Goal: Information Seeking & Learning: Learn about a topic

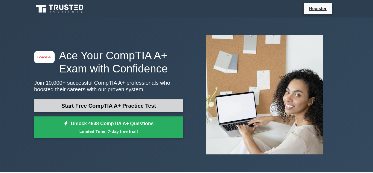
click at [83, 108] on link "Start Free CompTIA A+ Practice Test" at bounding box center [108, 105] width 149 height 13
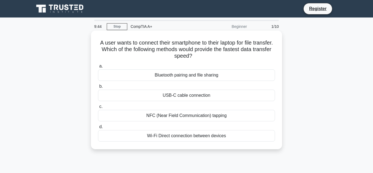
click at [245, 78] on div "Bluetooth pairing and file sharing" at bounding box center [186, 74] width 177 height 11
click at [98, 68] on input "a. Bluetooth pairing and file sharing" at bounding box center [98, 66] width 0 height 4
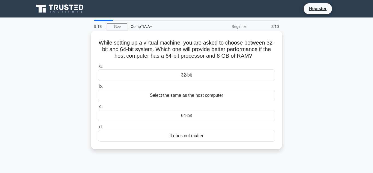
click at [236, 98] on div "Select the same as the host computer" at bounding box center [186, 94] width 177 height 11
click at [98, 88] on input "b. Select the same as the host computer" at bounding box center [98, 87] width 0 height 4
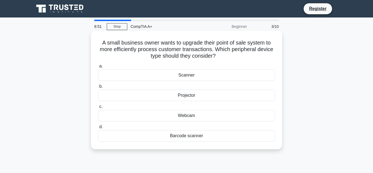
click at [232, 136] on div "Barcode scanner" at bounding box center [186, 135] width 177 height 11
click at [98, 128] on input "d. Barcode scanner" at bounding box center [98, 127] width 0 height 4
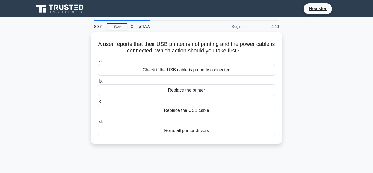
click at [232, 136] on div "A user reports that their USB printer is not printing and the power cable is co…" at bounding box center [186, 87] width 187 height 107
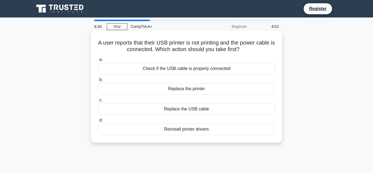
click at [217, 68] on div "Check if the USB cable is properly connected" at bounding box center [186, 68] width 177 height 11
click at [98, 61] on input "a. Check if the USB cable is properly connected" at bounding box center [98, 60] width 0 height 4
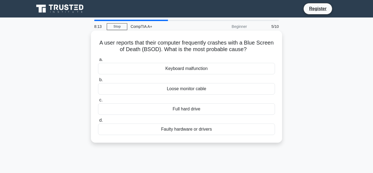
click at [212, 89] on div "Loose monitor cable" at bounding box center [186, 88] width 177 height 11
click at [98, 82] on input "b. Loose monitor cable" at bounding box center [98, 80] width 0 height 4
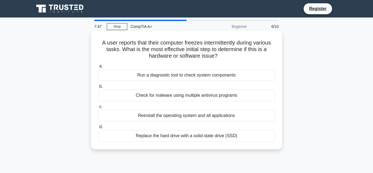
click at [238, 95] on div "Check for malware using multiple antivirus programs" at bounding box center [186, 94] width 177 height 11
click at [98, 88] on input "b. Check for malware using multiple antivirus programs" at bounding box center [98, 87] width 0 height 4
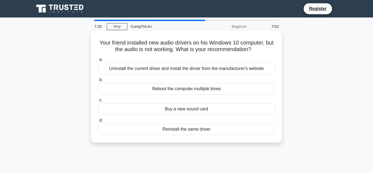
click at [225, 72] on div "Uninstall the current driver and install the driver from the manufacturer's web…" at bounding box center [186, 68] width 177 height 11
click at [98, 61] on input "a. Uninstall the current driver and install the driver from the manufacturer's …" at bounding box center [98, 60] width 0 height 4
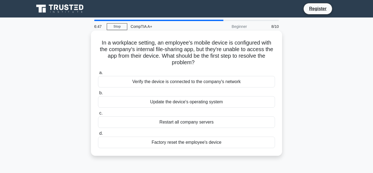
click at [223, 82] on div "Verify the device is connected to the company's network" at bounding box center [186, 81] width 177 height 11
click at [98, 74] on input "a. Verify the device is connected to the company's network" at bounding box center [98, 73] width 0 height 4
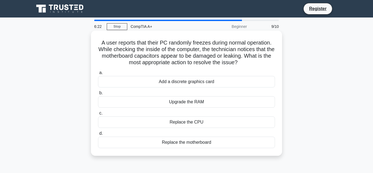
click at [208, 142] on div "Replace the motherboard" at bounding box center [186, 141] width 177 height 11
click at [98, 135] on input "d. Replace the motherboard" at bounding box center [98, 133] width 0 height 4
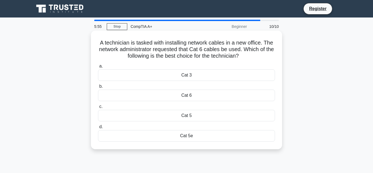
click at [217, 117] on div "Cat 5" at bounding box center [186, 115] width 177 height 11
click at [98, 108] on input "c. Cat 5" at bounding box center [98, 107] width 0 height 4
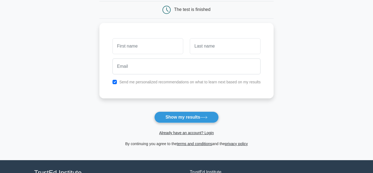
scroll to position [51, 0]
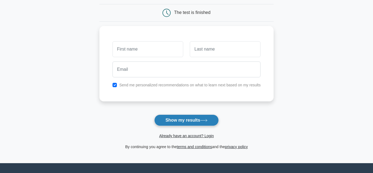
click at [200, 120] on button "Show my results" at bounding box center [186, 119] width 64 height 11
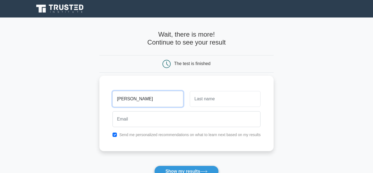
type input "kimberly"
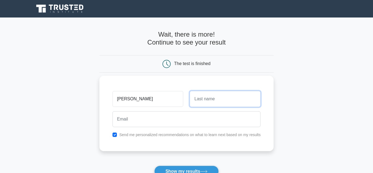
click at [216, 94] on input "text" at bounding box center [225, 99] width 71 height 16
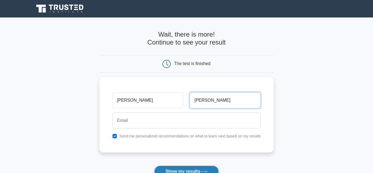
type input "frederick"
click at [204, 169] on button "Show my results" at bounding box center [186, 170] width 64 height 11
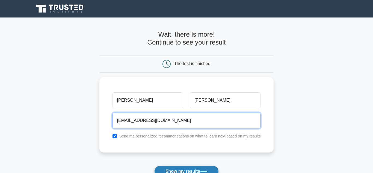
type input "spiceysarah19@gmail.com"
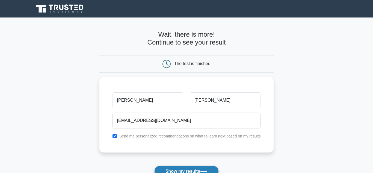
click at [204, 170] on icon at bounding box center [203, 171] width 7 height 3
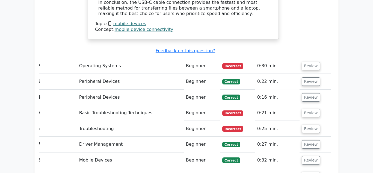
scroll to position [755, 0]
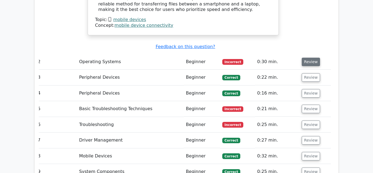
click at [310, 58] on button "Review" at bounding box center [310, 62] width 19 height 8
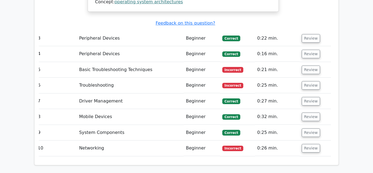
scroll to position [1020, 0]
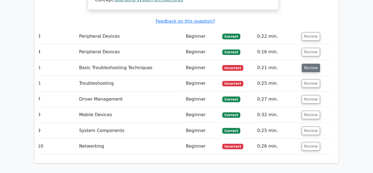
click at [308, 64] on button "Review" at bounding box center [310, 68] width 19 height 8
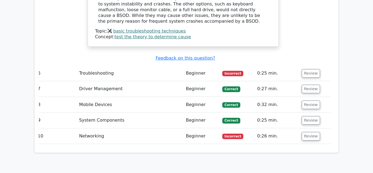
scroll to position [1240, 0]
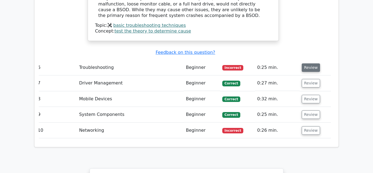
click at [304, 63] on button "Review" at bounding box center [310, 67] width 19 height 8
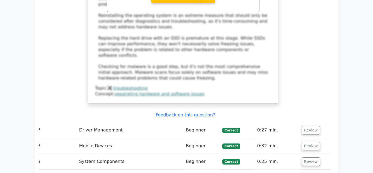
scroll to position [1485, 0]
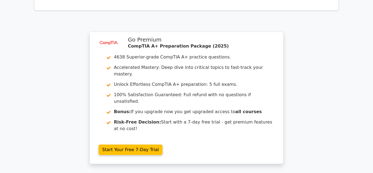
scroll to position [1902, 0]
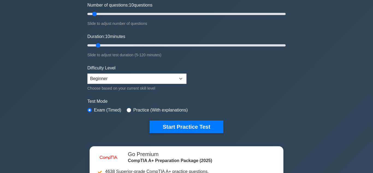
scroll to position [74, 0]
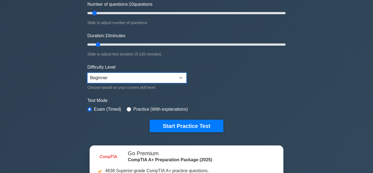
click at [159, 77] on select "Beginner Intermediate Expert" at bounding box center [136, 78] width 99 height 10
select select "intermediate"
click at [87, 73] on select "Beginner Intermediate Expert" at bounding box center [136, 78] width 99 height 10
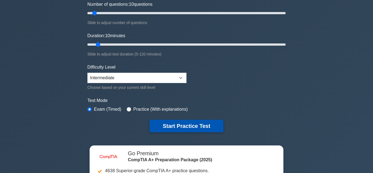
click at [188, 125] on button "Start Practice Test" at bounding box center [186, 125] width 74 height 13
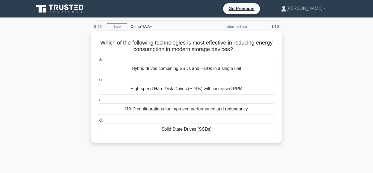
click at [229, 88] on div "High-speed Hard Disk Drives (HDDs) with increased RPM" at bounding box center [186, 88] width 177 height 11
click at [98, 82] on input "b. High-speed Hard Disk Drives (HDDs) with increased RPM" at bounding box center [98, 80] width 0 height 4
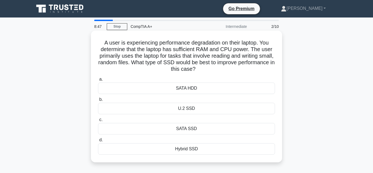
click at [189, 149] on div "Hybrid SSD" at bounding box center [186, 148] width 177 height 11
click at [98, 142] on input "d. Hybrid SSD" at bounding box center [98, 140] width 0 height 4
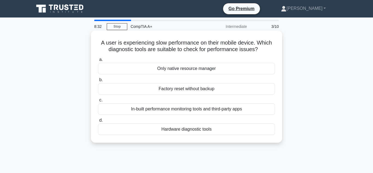
click at [181, 130] on div "Hardware diagnostic tools" at bounding box center [186, 128] width 177 height 11
click at [98, 122] on input "d. Hardware diagnostic tools" at bounding box center [98, 120] width 0 height 4
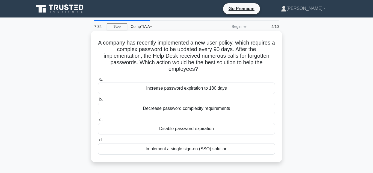
click at [185, 149] on div "Implement a single sign-on (SSO) solution" at bounding box center [186, 148] width 177 height 11
click at [98, 142] on input "d. Implement a single sign-on (SSO) solution" at bounding box center [98, 140] width 0 height 4
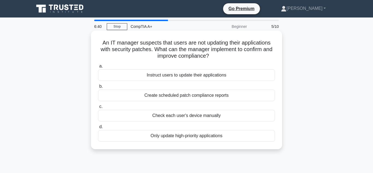
click at [208, 76] on div "Instruct users to update their applications" at bounding box center [186, 74] width 177 height 11
click at [98, 68] on input "a. Instruct users to update their applications" at bounding box center [98, 66] width 0 height 4
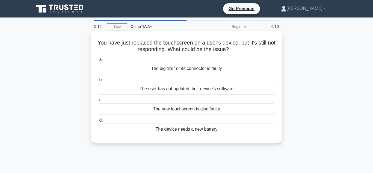
click at [180, 70] on div "The digitizer or its connector is faulty" at bounding box center [186, 68] width 177 height 11
click at [98, 61] on input "a. The digitizer or its connector is faulty" at bounding box center [98, 60] width 0 height 4
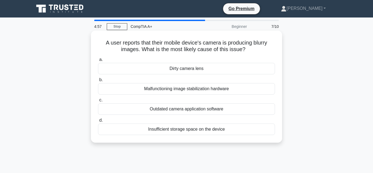
click at [207, 70] on div "Dirty camera lens" at bounding box center [186, 68] width 177 height 11
click at [98, 61] on input "a. Dirty camera lens" at bounding box center [98, 60] width 0 height 4
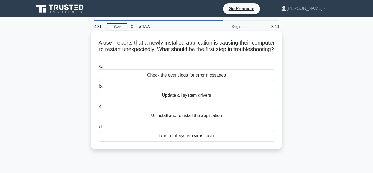
click at [210, 135] on div "Run a full system virus scan" at bounding box center [186, 135] width 177 height 11
click at [98, 128] on input "d. Run a full system virus scan" at bounding box center [98, 127] width 0 height 4
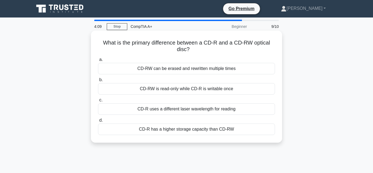
click at [198, 89] on div "CD-RW is read-only while CD-R is writable once" at bounding box center [186, 88] width 177 height 11
click at [98, 82] on input "b. CD-RW is read-only while CD-R is writable once" at bounding box center [98, 80] width 0 height 4
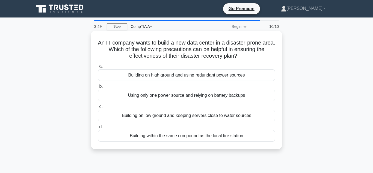
click at [249, 114] on div "Building on low ground and keeping servers close to water sources" at bounding box center [186, 115] width 177 height 11
click at [98, 108] on input "c. Building on low ground and keeping servers close to water sources" at bounding box center [98, 107] width 0 height 4
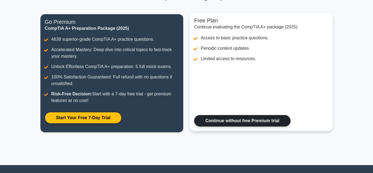
scroll to position [113, 0]
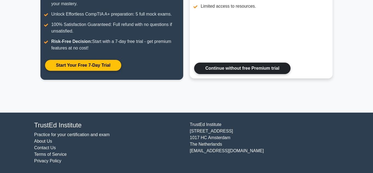
click at [238, 70] on link "Continue without free Premium trial" at bounding box center [242, 67] width 96 height 11
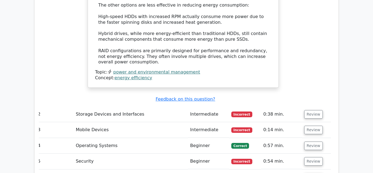
scroll to position [714, 0]
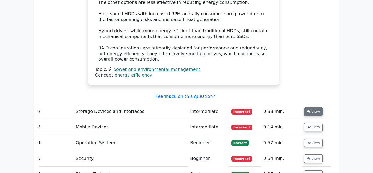
click at [309, 107] on button "Review" at bounding box center [313, 111] width 19 height 8
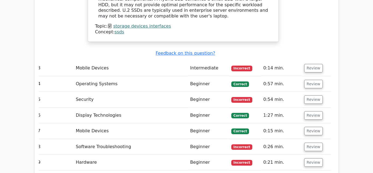
scroll to position [1009, 0]
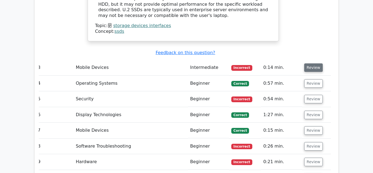
click at [311, 63] on button "Review" at bounding box center [313, 67] width 19 height 8
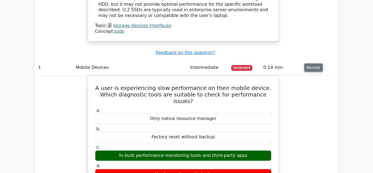
click at [311, 63] on button "Review" at bounding box center [313, 67] width 19 height 8
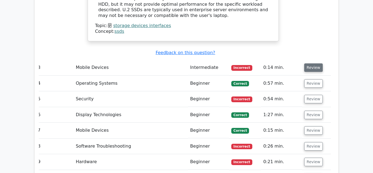
click at [311, 63] on button "Review" at bounding box center [313, 67] width 19 height 8
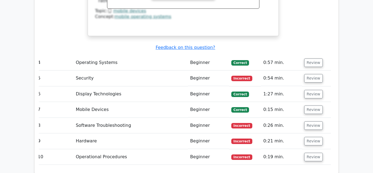
scroll to position [1257, 0]
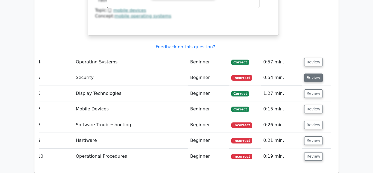
click at [314, 73] on button "Review" at bounding box center [313, 77] width 19 height 8
click at [308, 73] on button "Review" at bounding box center [313, 77] width 19 height 8
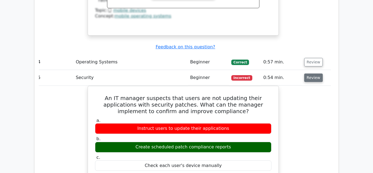
click at [308, 73] on button "Review" at bounding box center [313, 77] width 19 height 8
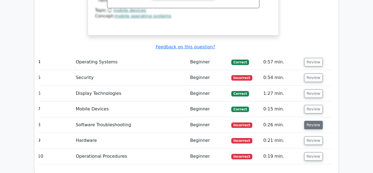
click at [316, 121] on button "Review" at bounding box center [313, 125] width 19 height 8
click at [307, 121] on button "Review" at bounding box center [313, 125] width 19 height 8
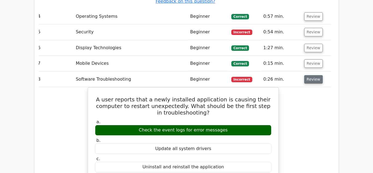
scroll to position [1302, 0]
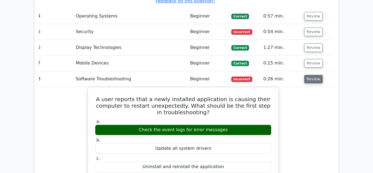
click at [308, 75] on button "Review" at bounding box center [313, 79] width 19 height 8
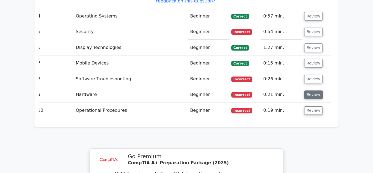
click at [312, 90] on button "Review" at bounding box center [313, 94] width 19 height 8
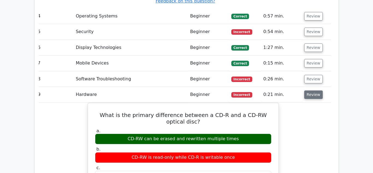
click at [312, 90] on button "Review" at bounding box center [313, 94] width 19 height 8
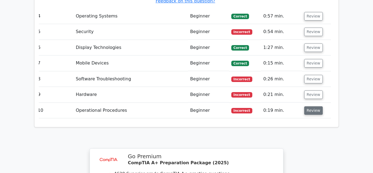
click at [309, 106] on button "Review" at bounding box center [313, 110] width 19 height 8
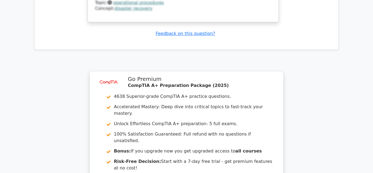
scroll to position [1687, 0]
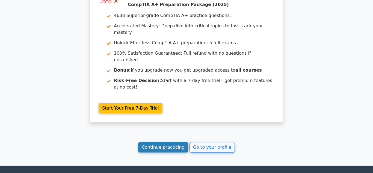
click at [177, 142] on link "Continue practicing" at bounding box center [163, 147] width 50 height 10
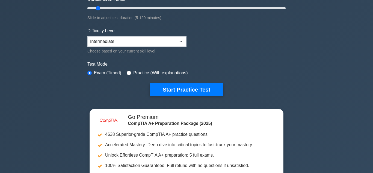
scroll to position [115, 0]
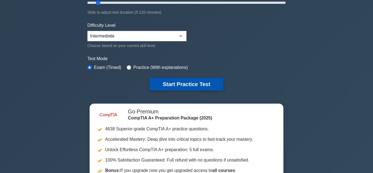
click at [187, 83] on button "Start Practice Test" at bounding box center [186, 84] width 74 height 13
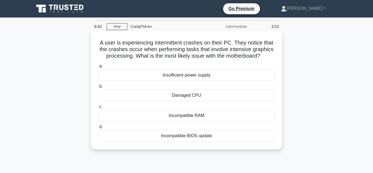
click at [229, 116] on div "Incompatible RAM" at bounding box center [186, 115] width 177 height 11
click at [98, 108] on input "c. Incompatible RAM" at bounding box center [98, 107] width 0 height 4
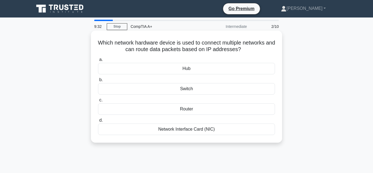
click at [213, 110] on div "Router" at bounding box center [186, 108] width 177 height 11
click at [98, 102] on input "c. Router" at bounding box center [98, 100] width 0 height 4
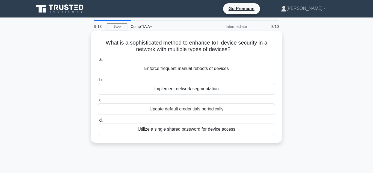
click at [202, 71] on div "Enforce frequent manual reboots of devices" at bounding box center [186, 68] width 177 height 11
click at [98, 61] on input "a. Enforce frequent manual reboots of devices" at bounding box center [98, 60] width 0 height 4
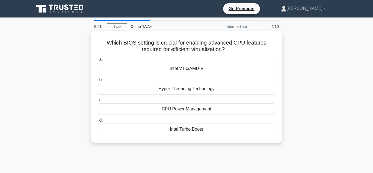
click at [213, 111] on div "CPU Power Management" at bounding box center [186, 108] width 177 height 11
click at [98, 102] on input "c. CPU Power Management" at bounding box center [98, 100] width 0 height 4
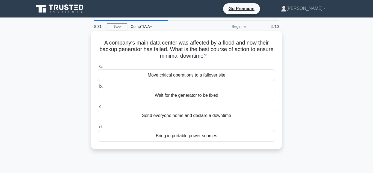
click at [211, 76] on div "Move critical operations to a failover site" at bounding box center [186, 74] width 177 height 11
click at [98, 68] on input "a. Move critical operations to a failover site" at bounding box center [98, 66] width 0 height 4
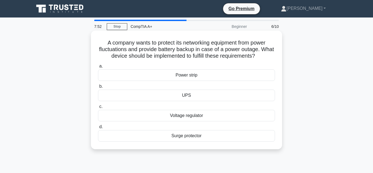
click at [206, 117] on div "Voltage regulator" at bounding box center [186, 115] width 177 height 11
click at [98, 108] on input "c. Voltage regulator" at bounding box center [98, 107] width 0 height 4
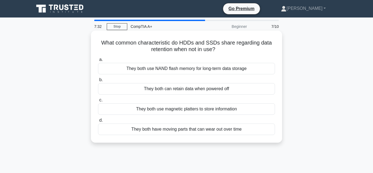
click at [215, 67] on div "They both use NAND flash memory for long-term data storage" at bounding box center [186, 68] width 177 height 11
click at [98, 61] on input "a. They both use NAND flash memory for long-term data storage" at bounding box center [98, 60] width 0 height 4
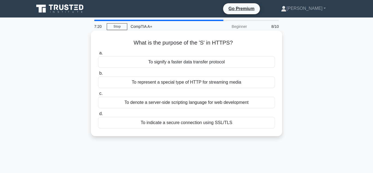
click at [203, 125] on div "To indicate a secure connection using SSL/TLS" at bounding box center [186, 122] width 177 height 11
click at [98, 115] on input "d. To indicate a secure connection using SSL/TLS" at bounding box center [98, 114] width 0 height 4
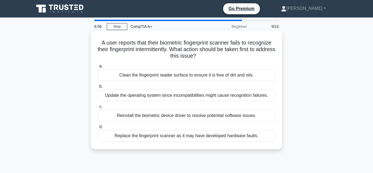
click at [199, 93] on div "Update the operating system since incompatibilities might cause recognition fai…" at bounding box center [186, 94] width 177 height 11
click at [98, 88] on input "b. Update the operating system since incompatibilities might cause recognition …" at bounding box center [98, 87] width 0 height 4
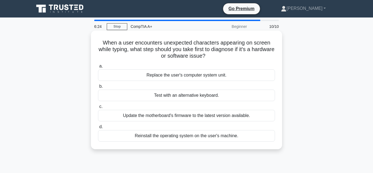
click at [213, 97] on div "Test with an alternative keyboard." at bounding box center [186, 94] width 177 height 11
click at [98, 88] on input "b. Test with an alternative keyboard." at bounding box center [98, 87] width 0 height 4
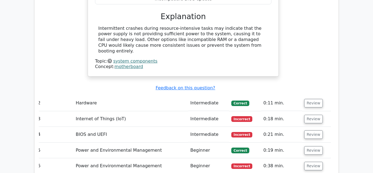
scroll to position [596, 0]
click at [312, 114] on button "Review" at bounding box center [313, 118] width 19 height 8
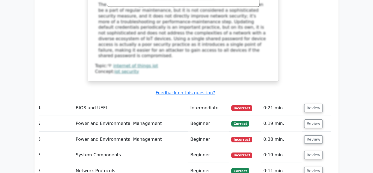
scroll to position [890, 0]
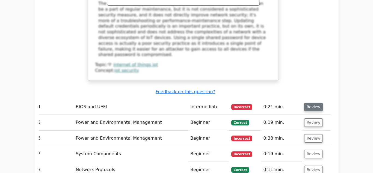
click at [305, 103] on button "Review" at bounding box center [313, 107] width 19 height 8
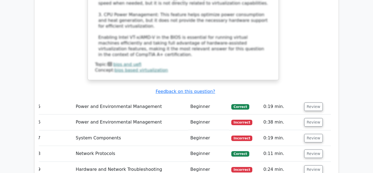
scroll to position [1226, 0]
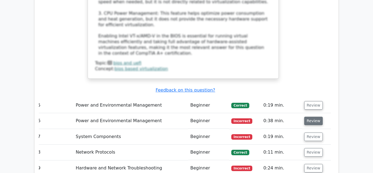
click at [307, 116] on button "Review" at bounding box center [313, 120] width 19 height 8
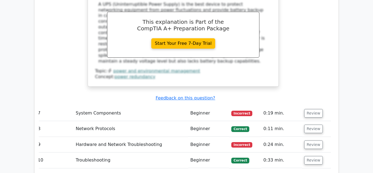
scroll to position [1487, 0]
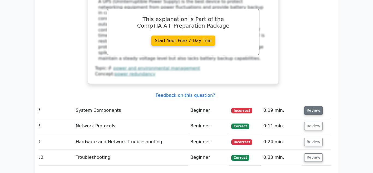
click at [313, 106] on button "Review" at bounding box center [313, 110] width 19 height 8
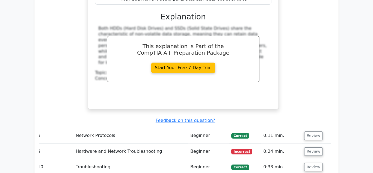
scroll to position [1700, 0]
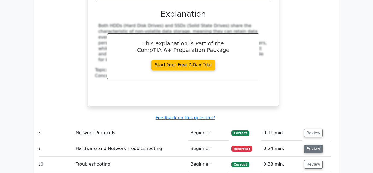
click at [312, 144] on button "Review" at bounding box center [313, 148] width 19 height 8
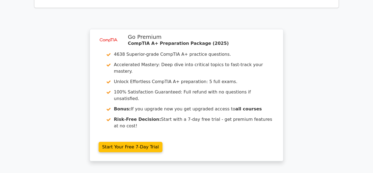
scroll to position [2113, 0]
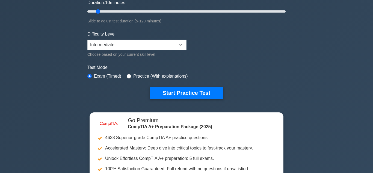
scroll to position [108, 0]
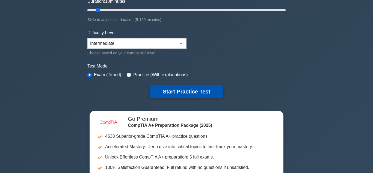
click at [209, 88] on button "Start Practice Test" at bounding box center [186, 91] width 74 height 13
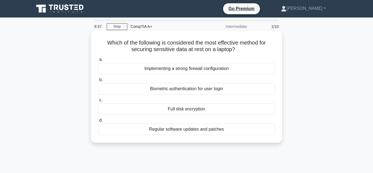
click at [206, 108] on div "Full disk encryption" at bounding box center [186, 108] width 177 height 11
click at [98, 102] on input "c. Full disk encryption" at bounding box center [98, 100] width 0 height 4
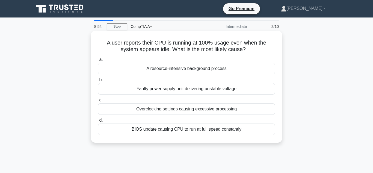
click at [241, 129] on div "BIOS update causing CPU to run at full speed constantly" at bounding box center [186, 128] width 177 height 11
click at [98, 122] on input "d. BIOS update causing CPU to run at full speed constantly" at bounding box center [98, 120] width 0 height 4
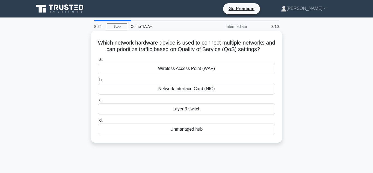
click at [233, 69] on div "Wireless Access Point (WAP)" at bounding box center [186, 68] width 177 height 11
click at [98, 61] on input "a. [GEOGRAPHIC_DATA] (WAP)" at bounding box center [98, 60] width 0 height 4
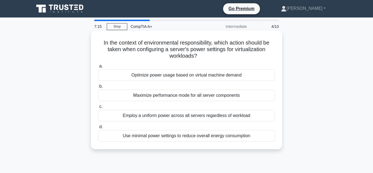
click at [176, 98] on div "Maximize performance mode for all server components" at bounding box center [186, 94] width 177 height 11
click at [98, 88] on input "b. Maximize performance mode for all server components" at bounding box center [98, 87] width 0 height 4
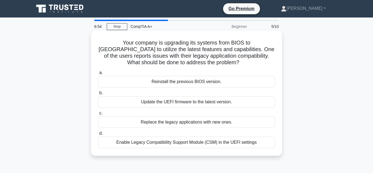
click at [185, 98] on div "Update the UEFI firmware to the latest version." at bounding box center [186, 101] width 177 height 11
click at [98, 95] on input "b. Update the UEFI firmware to the latest version." at bounding box center [98, 93] width 0 height 4
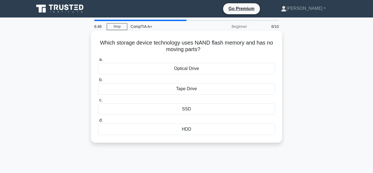
click at [186, 99] on label "c. SSD" at bounding box center [186, 106] width 177 height 18
click at [98, 99] on input "c. SSD" at bounding box center [98, 100] width 0 height 4
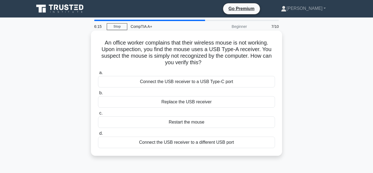
click at [171, 142] on div "Connect the USB receiver to a different USB port" at bounding box center [186, 141] width 177 height 11
click at [98, 135] on input "d. Connect the USB receiver to a different USB port" at bounding box center [98, 133] width 0 height 4
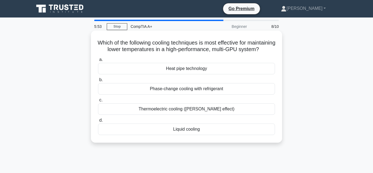
click at [216, 115] on div "Thermoelectric cooling (Peltier effect)" at bounding box center [186, 108] width 177 height 11
click at [98, 102] on input "c. Thermoelectric cooling (Peltier effect)" at bounding box center [98, 100] width 0 height 4
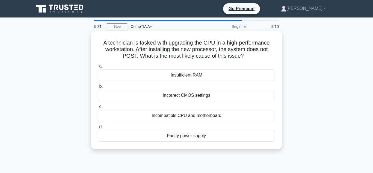
click at [229, 78] on div "Insufficient RAM" at bounding box center [186, 74] width 177 height 11
click at [98, 68] on input "a. Insufficient RAM" at bounding box center [98, 66] width 0 height 4
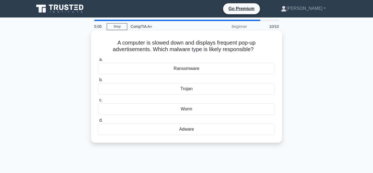
click at [215, 88] on div "Trojan" at bounding box center [186, 88] width 177 height 11
click at [98, 82] on input "b. Trojan" at bounding box center [98, 80] width 0 height 4
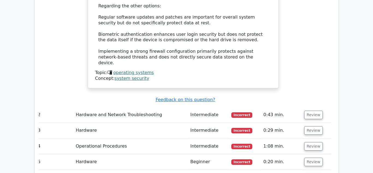
scroll to position [695, 0]
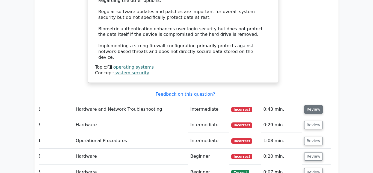
click at [318, 105] on button "Review" at bounding box center [313, 109] width 19 height 8
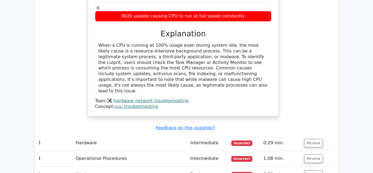
scroll to position [889, 0]
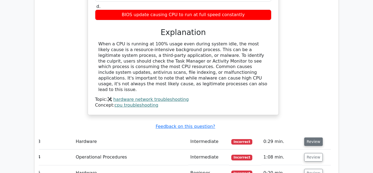
click at [315, 137] on button "Review" at bounding box center [313, 141] width 19 height 8
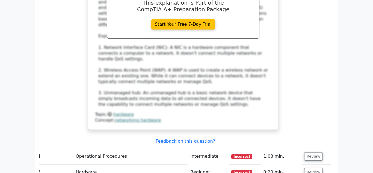
scroll to position [1181, 0]
click at [313, 152] on button "Review" at bounding box center [313, 156] width 19 height 8
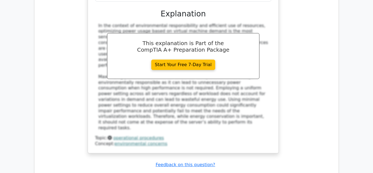
scroll to position [1447, 0]
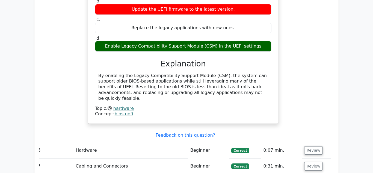
scroll to position [1700, 0]
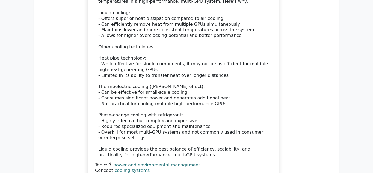
scroll to position [2022, 0]
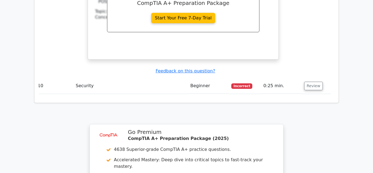
scroll to position [2465, 0]
